Goal: Task Accomplishment & Management: Use online tool/utility

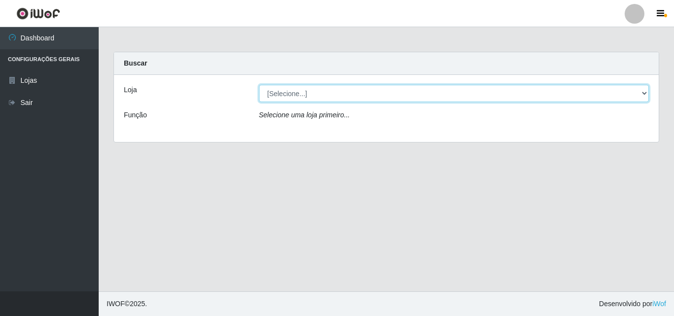
click at [623, 91] on select "[Selecione...] BomQueSó Agreste - Loja 3" at bounding box center [454, 93] width 390 height 17
select select "215"
click at [259, 85] on select "[Selecione...] BomQueSó Agreste - Loja 3" at bounding box center [454, 93] width 390 height 17
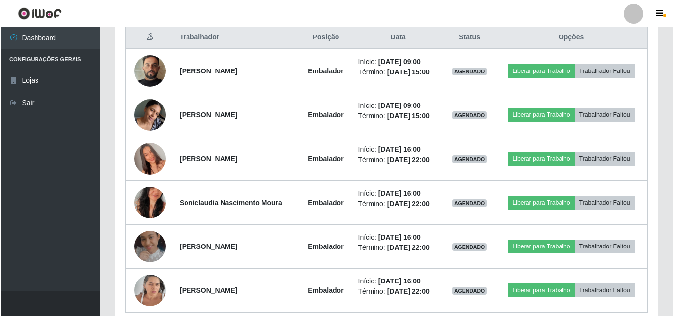
scroll to position [395, 0]
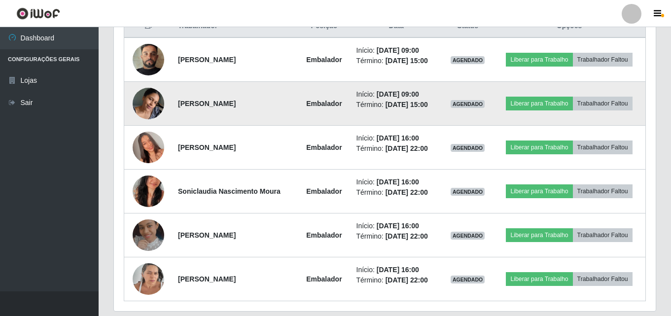
click at [156, 95] on img at bounding box center [149, 103] width 32 height 42
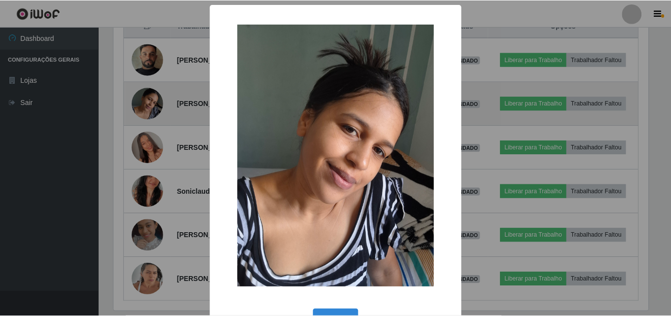
scroll to position [205, 537]
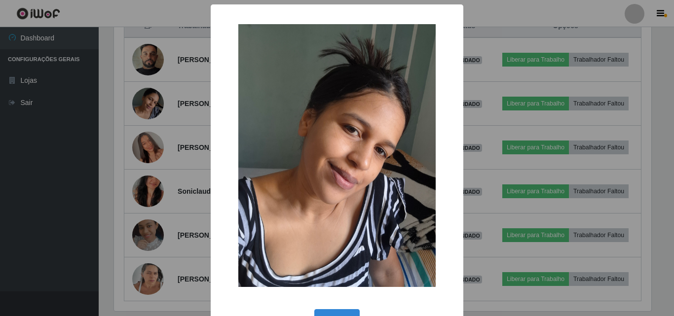
click at [122, 87] on div "× OK Cancel" at bounding box center [337, 158] width 674 height 316
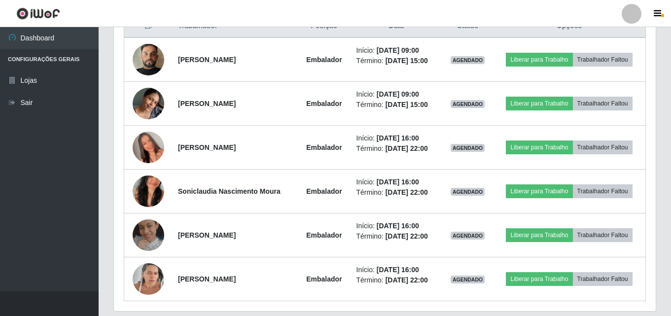
scroll to position [205, 542]
